Goal: Obtain resource: Obtain resource

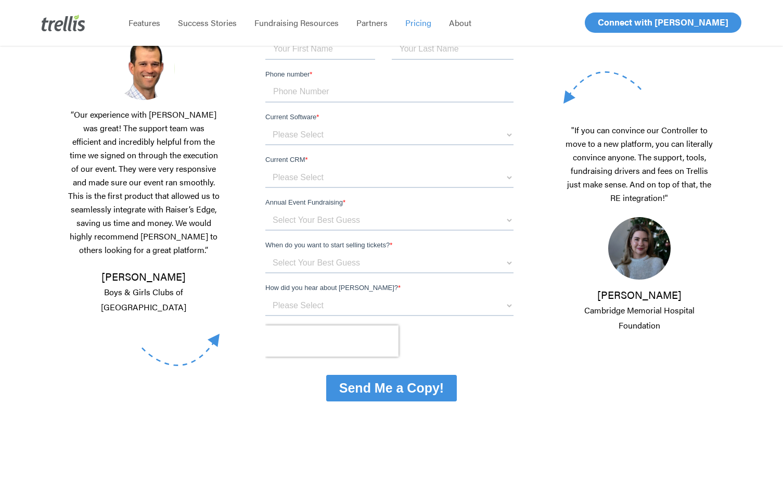
scroll to position [238, 0]
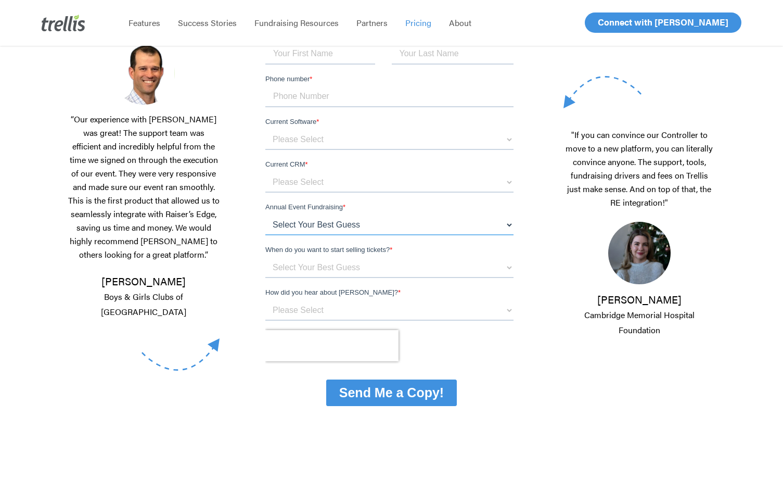
select select "below $150k per year"
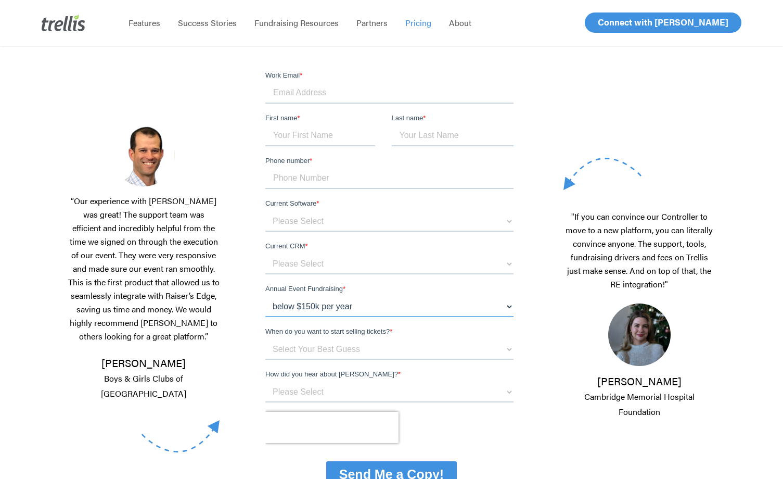
scroll to position [152, 0]
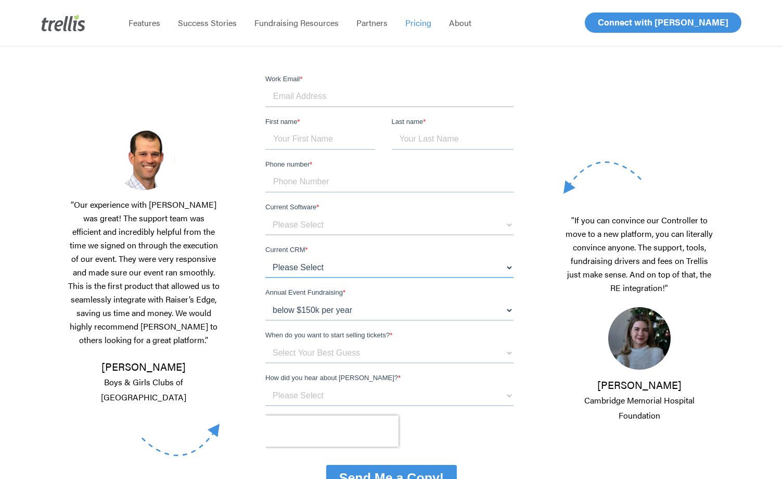
select select "Other"
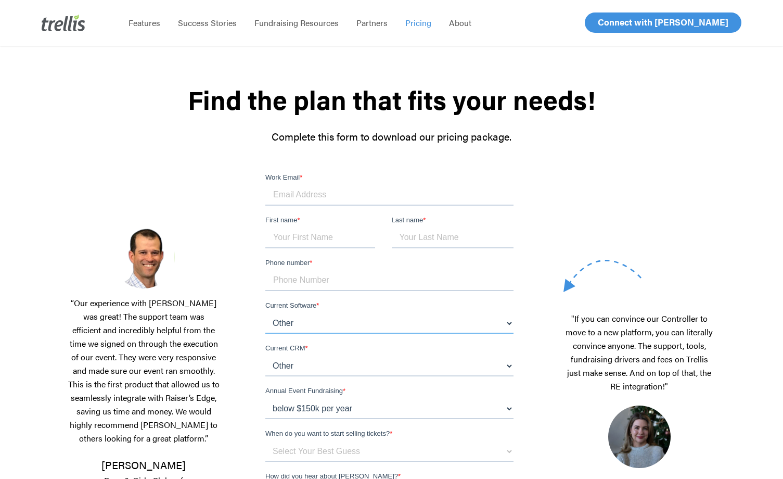
scroll to position [52, 0]
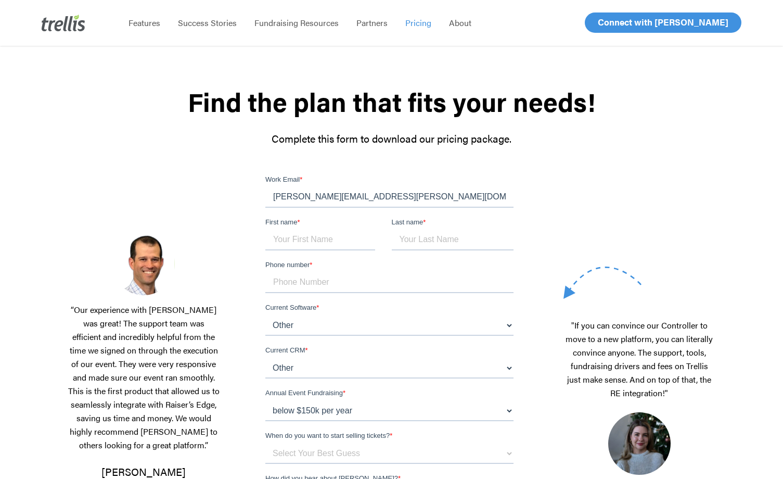
type input "nancy.bourne@homeforhooves.org"
type input "Nancy"
type input "Bourne"
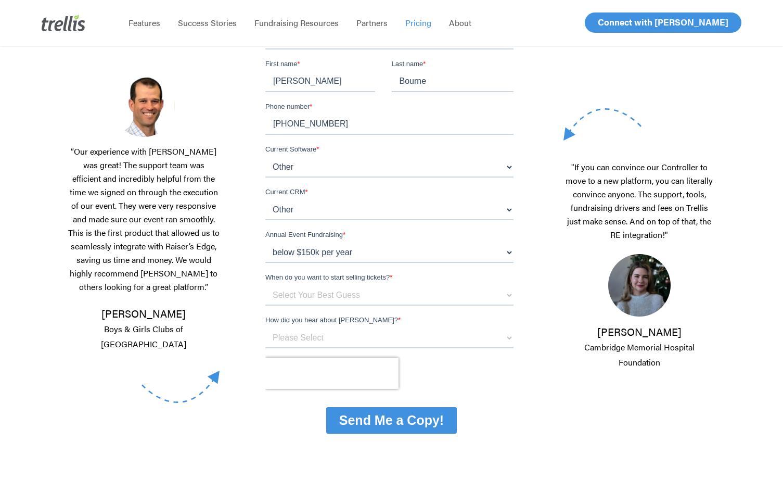
scroll to position [213, 0]
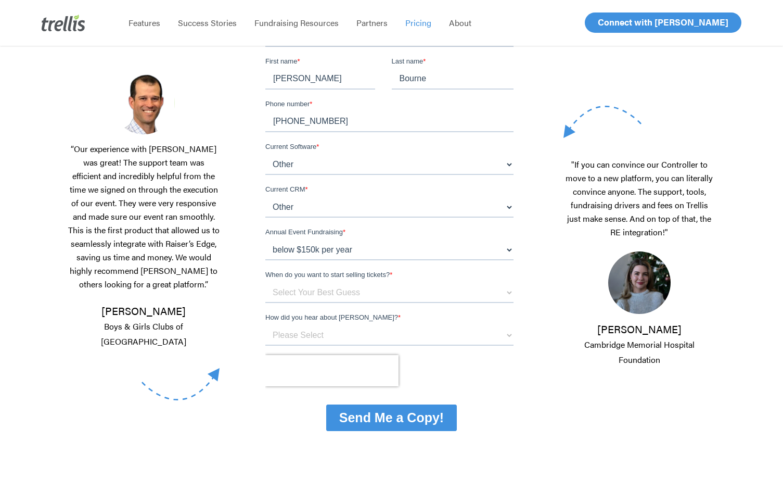
type input "778-533-6163"
select select "Attended an Event that Used Trellis"
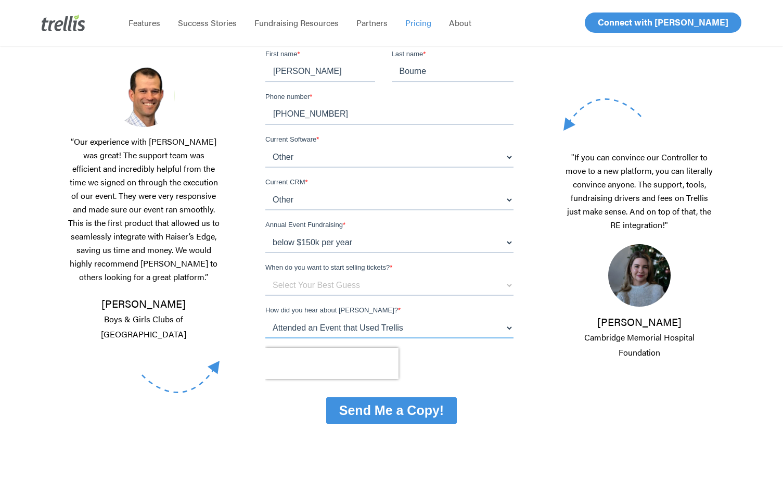
scroll to position [218, 0]
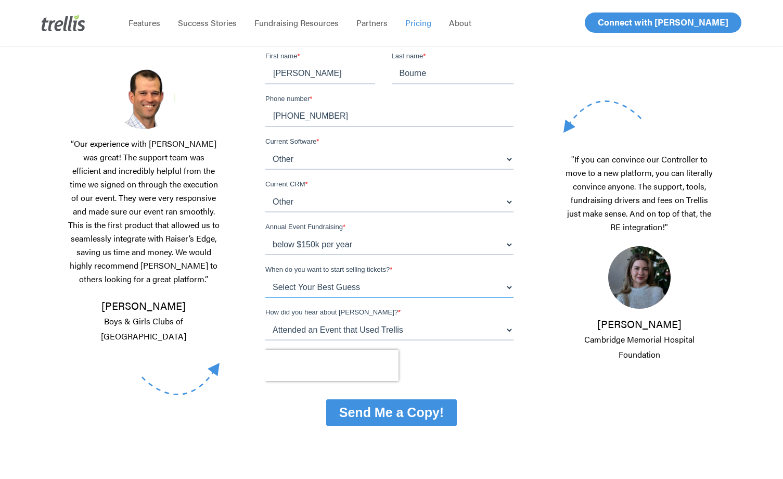
drag, startPoint x: 358, startPoint y: 292, endPoint x: 445, endPoint y: 236, distance: 103.2
click at [445, 236] on form "Work Email * nancy.bourne@homeforhooves.org First name * Nancy Last name * Bour…" at bounding box center [391, 221] width 252 height 426
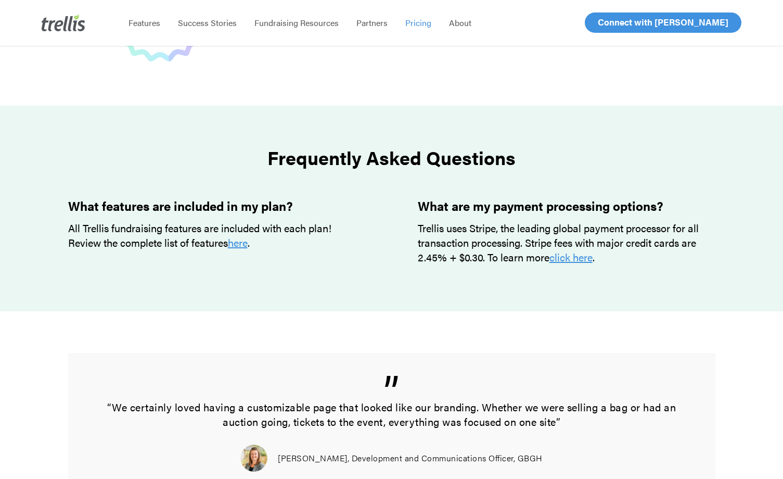
scroll to position [825, 0]
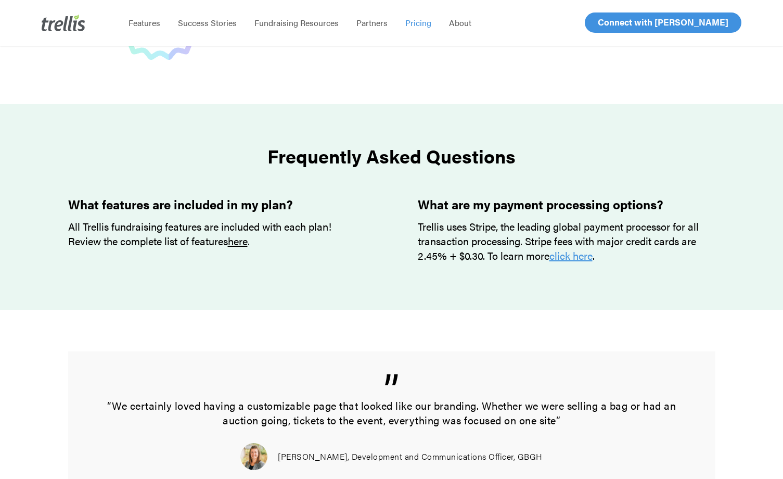
click at [246, 244] on link "here" at bounding box center [238, 240] width 20 height 15
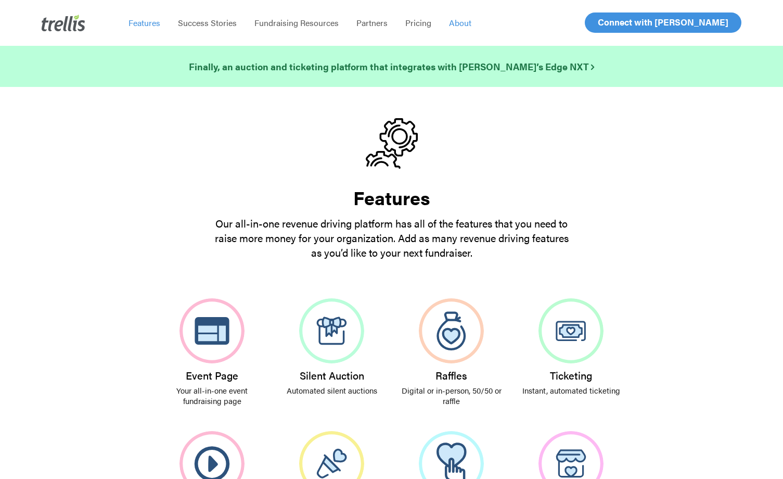
click at [462, 24] on span "About" at bounding box center [460, 23] width 22 height 12
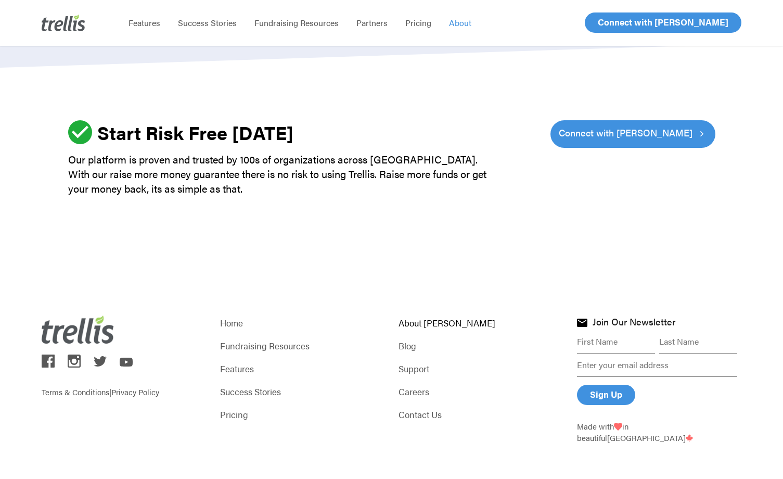
scroll to position [1423, 0]
click at [422, 413] on link "Contact Us" at bounding box center [480, 414] width 164 height 15
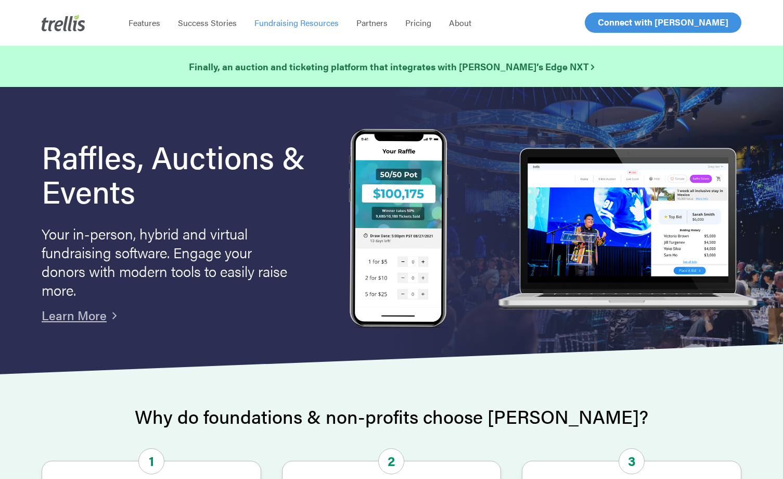
click at [317, 25] on span "Fundraising Resources" at bounding box center [296, 23] width 84 height 12
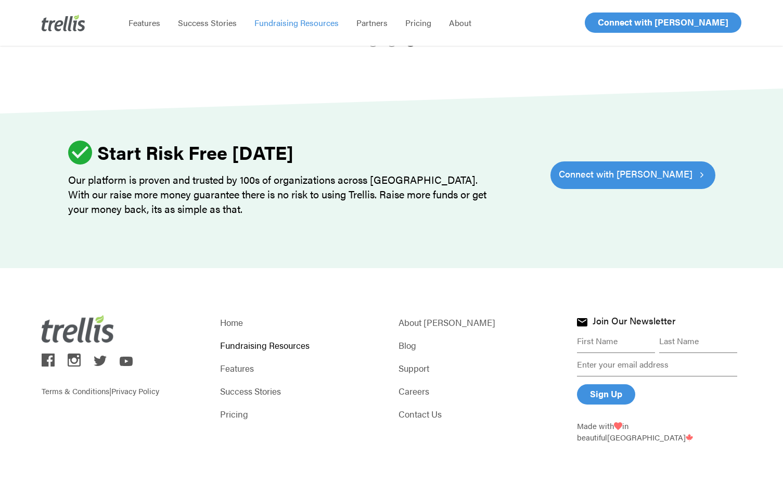
scroll to position [1383, 0]
click at [231, 413] on link "Pricing" at bounding box center [302, 414] width 164 height 15
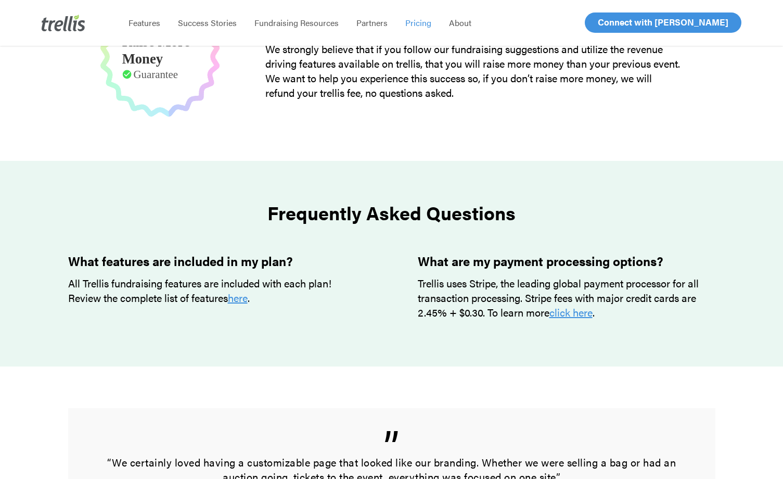
scroll to position [761, 0]
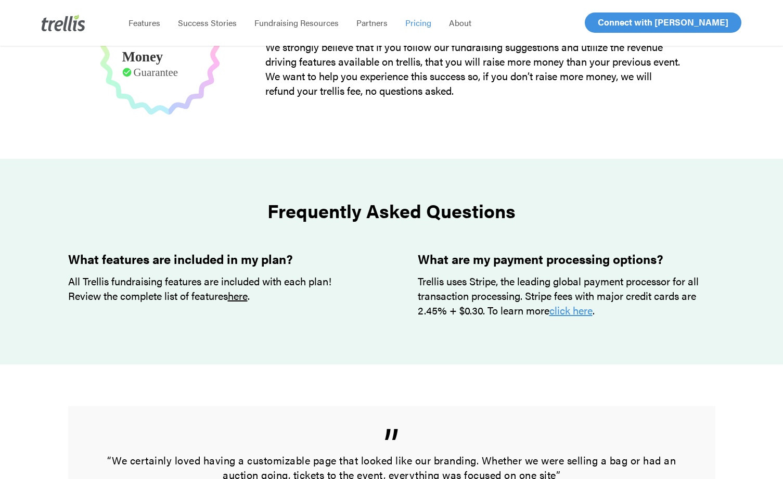
click at [246, 298] on link "here" at bounding box center [238, 295] width 20 height 15
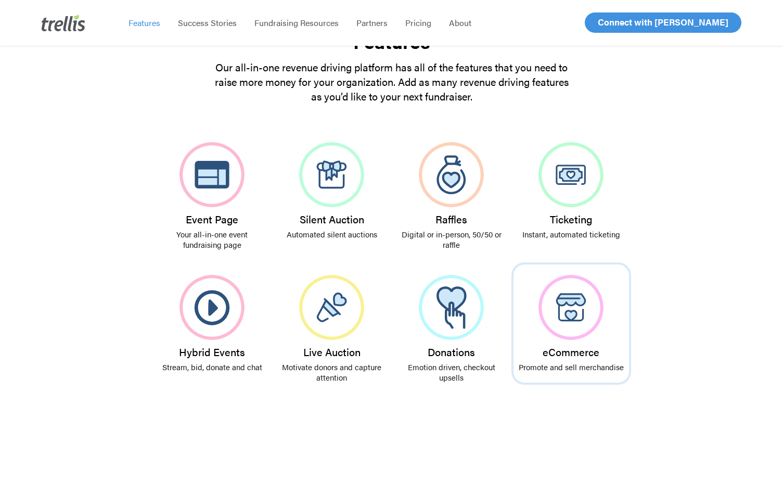
scroll to position [155, 0]
click at [573, 307] on img at bounding box center [570, 308] width 65 height 65
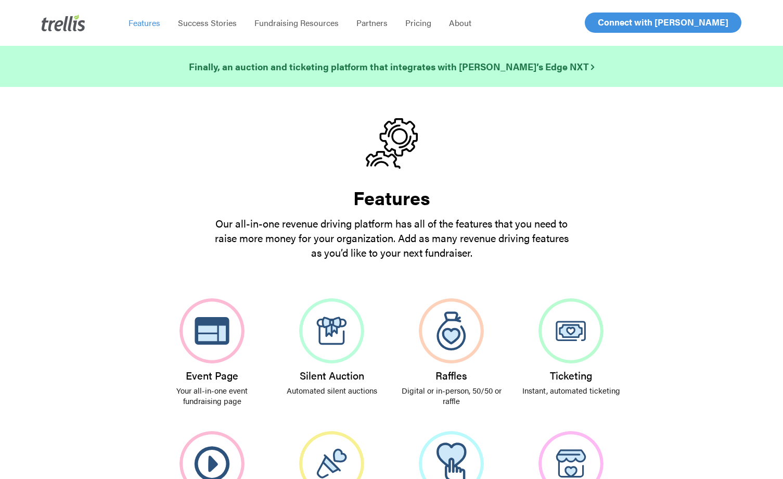
click at [156, 25] on span "Features" at bounding box center [144, 23] width 32 height 12
click at [194, 25] on span "Success Stories" at bounding box center [207, 23] width 59 height 12
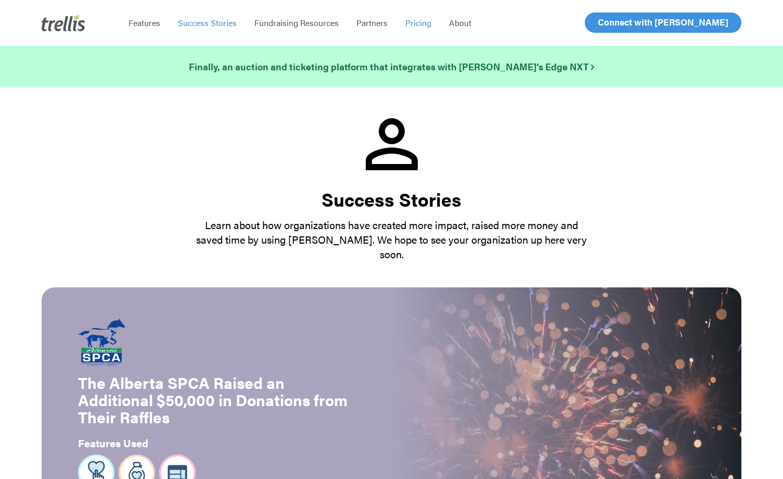
click at [416, 26] on span "Pricing" at bounding box center [418, 23] width 26 height 12
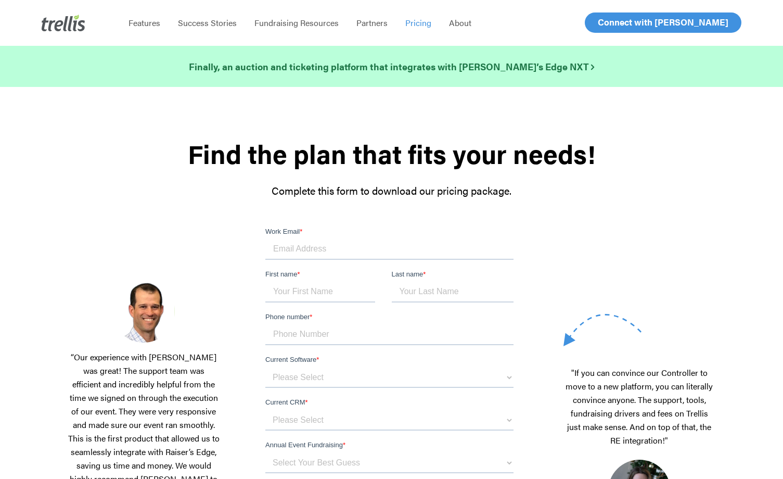
drag, startPoint x: 308, startPoint y: 244, endPoint x: 278, endPoint y: 249, distance: 30.0
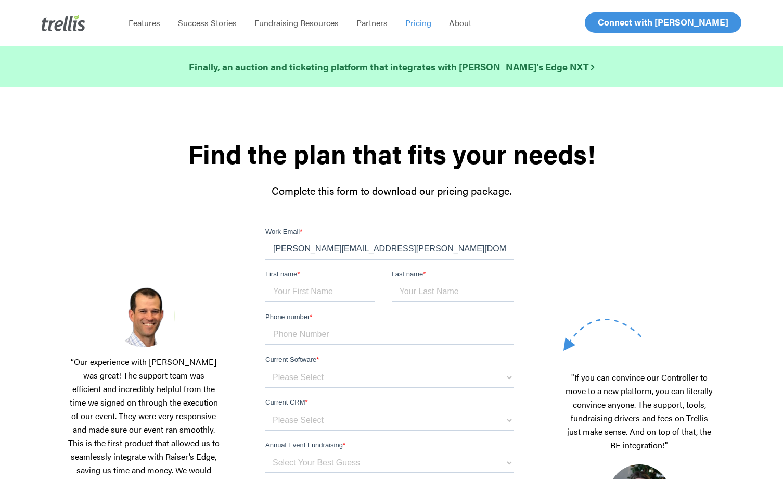
type input "nancy.bourne@homeforhooves.org"
type input "nancy"
type input "bourne"
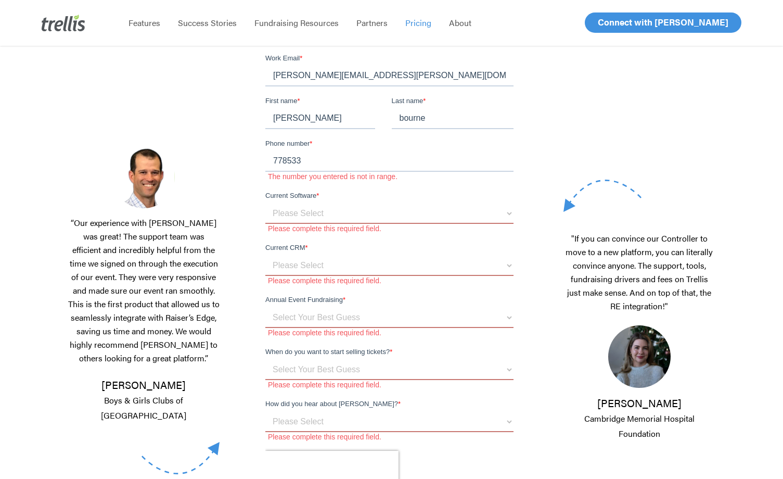
scroll to position [164, 0]
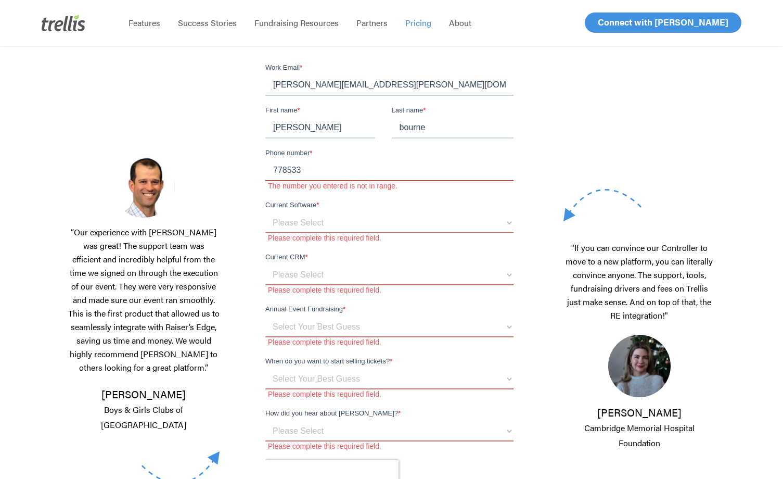
click at [301, 171] on input "778533" at bounding box center [389, 170] width 248 height 21
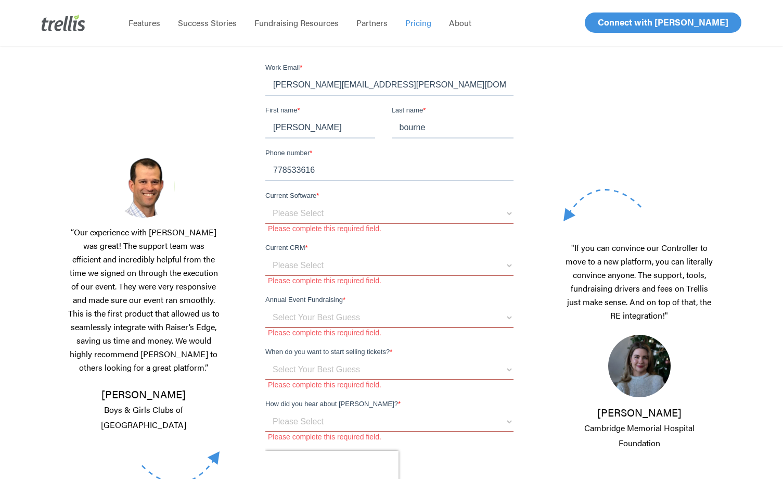
type input "7785336163"
select select "Other"
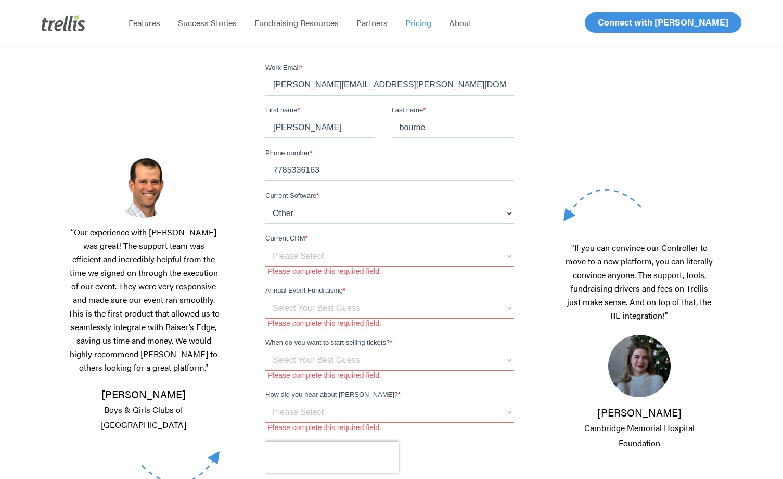
click at [299, 240] on span "Current CRM" at bounding box center [285, 238] width 40 height 8
click at [299, 246] on select "Please Select Blackbaud Raiser's Edge Salesforce Donor Perfect Veracross Virtuo…" at bounding box center [389, 256] width 248 height 21
click at [299, 240] on span "Current CRM" at bounding box center [285, 238] width 40 height 8
click at [299, 246] on select "Please Select Blackbaud Raiser's Edge Salesforce Donor Perfect Veracross Virtuo…" at bounding box center [389, 256] width 248 height 21
select select "Other"
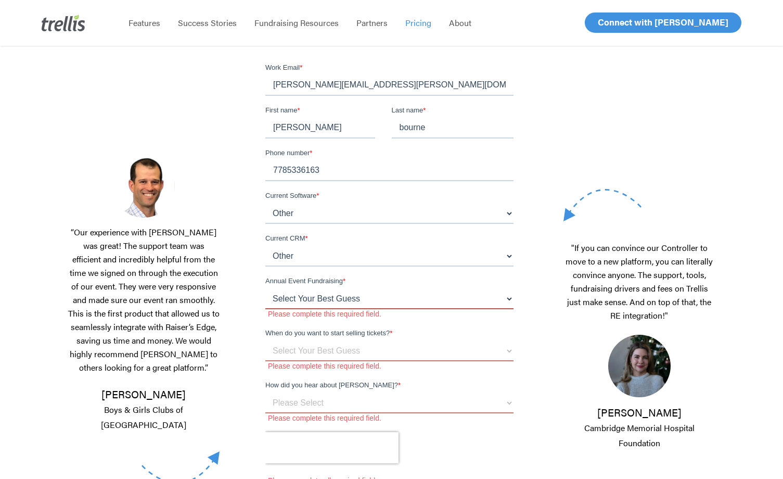
select select "$150k - $500k"
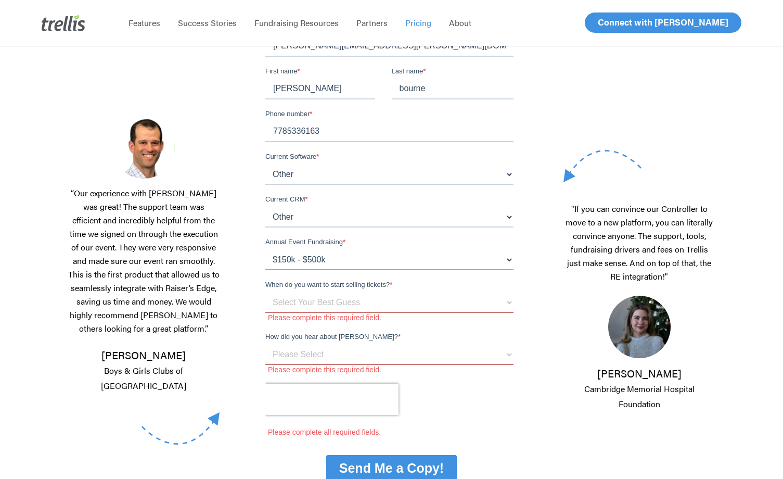
scroll to position [208, 0]
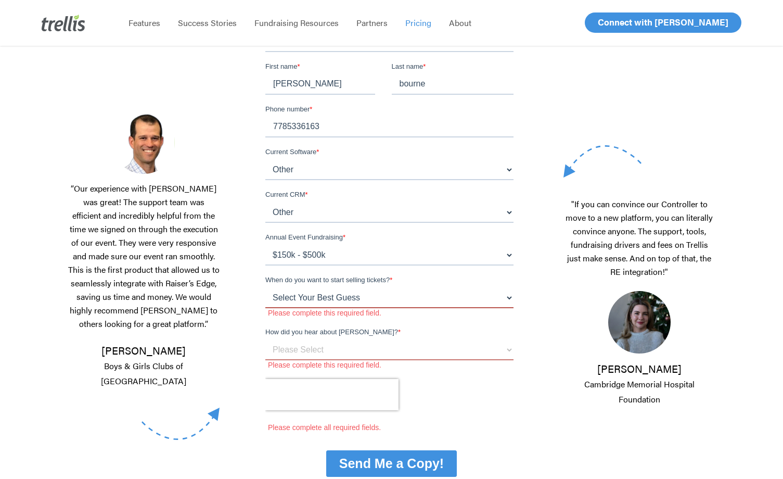
select select "Unsure"
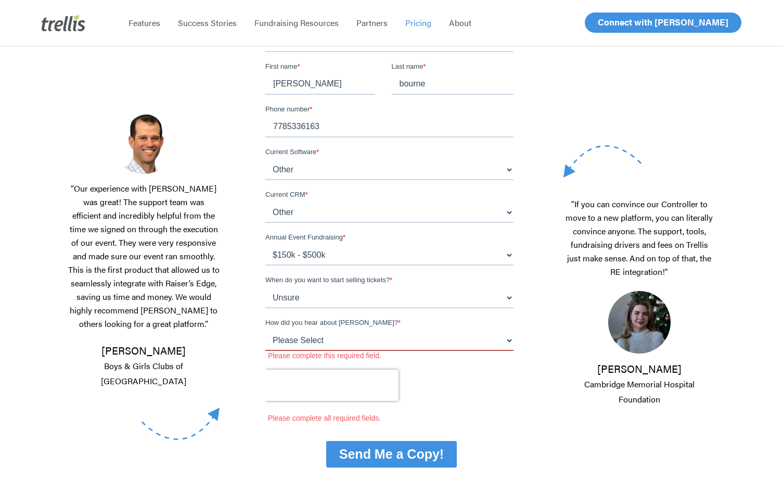
select select "Google Search"
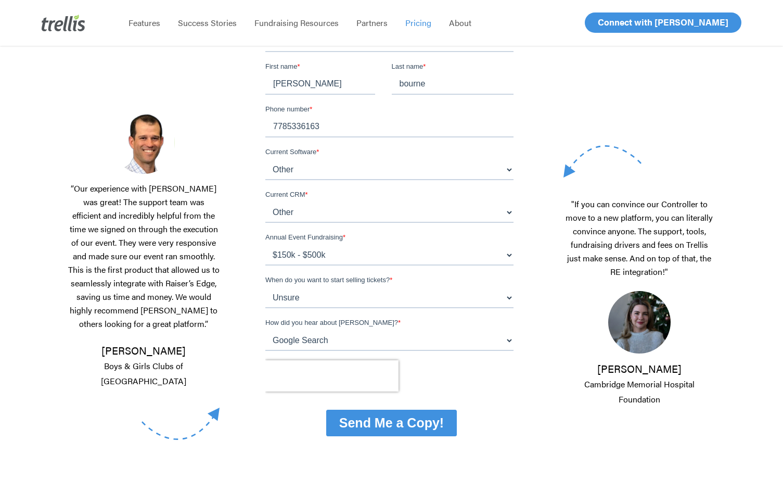
click at [405, 425] on input "Send Me a Copy!" at bounding box center [391, 422] width 131 height 27
